Goal: Task Accomplishment & Management: Use online tool/utility

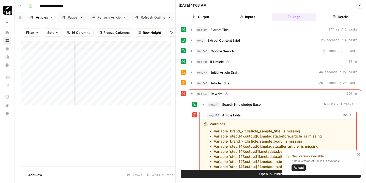
scroll to position [58, 0]
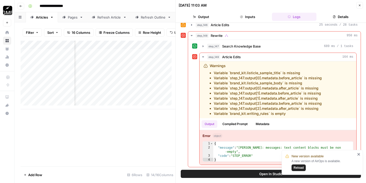
click at [298, 168] on span "Reload" at bounding box center [298, 167] width 10 height 5
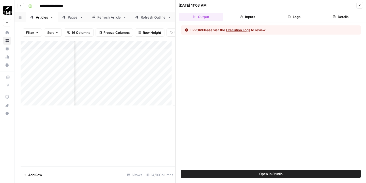
click at [284, 170] on button "Open In Studio" at bounding box center [271, 174] width 180 height 8
click at [358, 1] on header "[DATE] 11:03 AM Close Output Inputs Logs Details" at bounding box center [271, 11] width 190 height 23
click at [358, 3] on button "Close" at bounding box center [359, 5] width 7 height 7
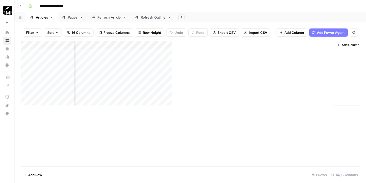
scroll to position [0, 339]
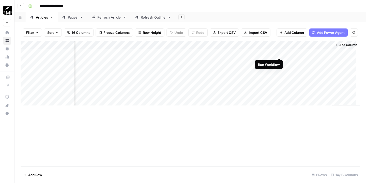
click at [281, 52] on div "Add Column" at bounding box center [190, 75] width 339 height 69
click at [73, 18] on div "Pages" at bounding box center [73, 17] width 10 height 5
click at [43, 18] on div "Articles" at bounding box center [42, 17] width 12 height 5
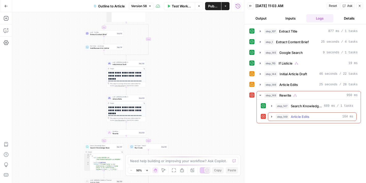
click at [307, 114] on span "Article Edits" at bounding box center [300, 116] width 19 height 5
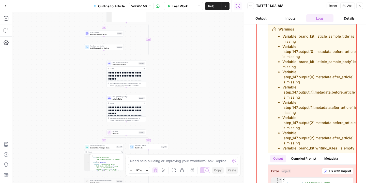
scroll to position [123, 0]
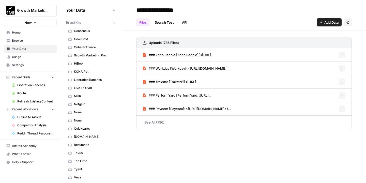
click at [87, 38] on span "Cool Boss" at bounding box center [94, 39] width 40 height 5
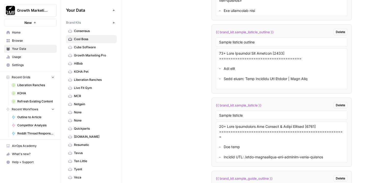
scroll to position [1058, 0]
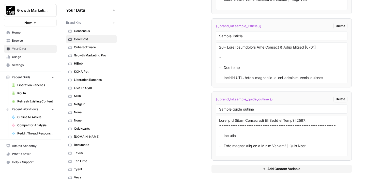
click at [288, 168] on span "Add Custom Variable" at bounding box center [283, 168] width 33 height 5
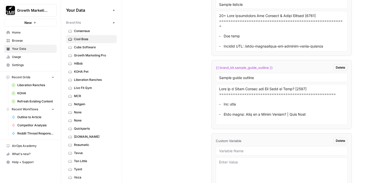
scroll to position [1131, 0]
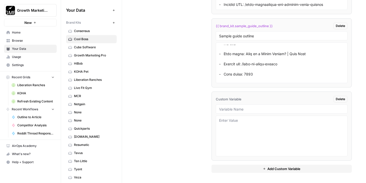
click at [252, 111] on div at bounding box center [282, 108] width 132 height 9
click at [251, 111] on input "text" at bounding box center [281, 109] width 125 height 5
type input "listicle sample title"
type textarea "11 Best Swamp Coolers and Evaporative Coolers"
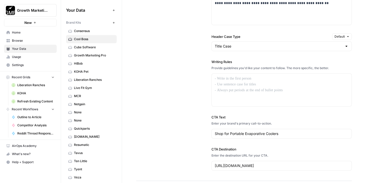
scroll to position [435, 0]
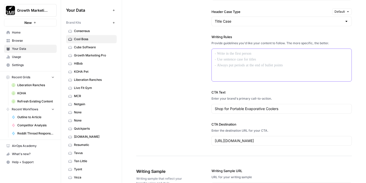
drag, startPoint x: 237, startPoint y: 68, endPoint x: 237, endPoint y: 66, distance: 2.6
click at [237, 68] on div at bounding box center [282, 65] width 140 height 33
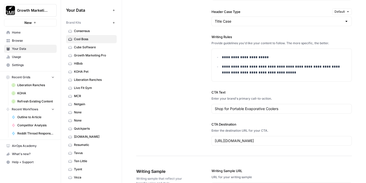
click at [22, 40] on span "Browse" at bounding box center [33, 40] width 42 height 5
